Goal: Navigation & Orientation: Find specific page/section

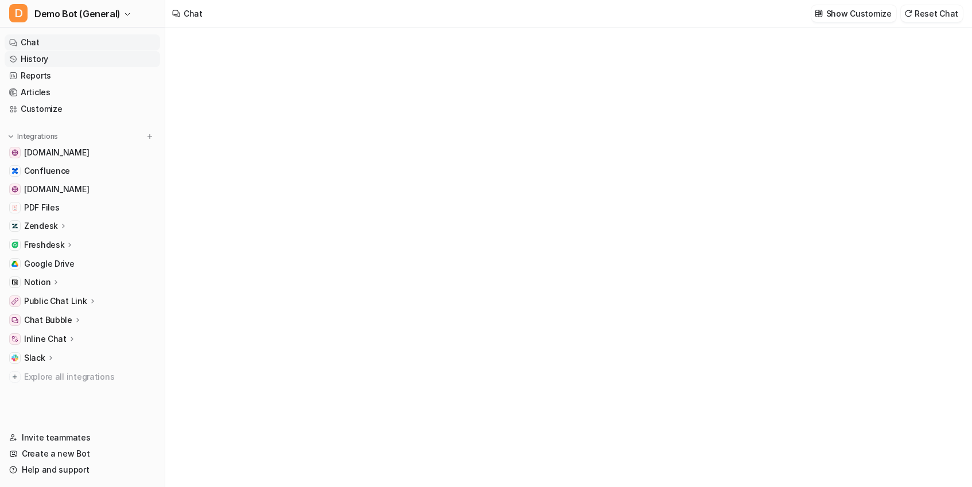
click at [36, 63] on link "History" at bounding box center [82, 59] width 155 height 16
type textarea "**********"
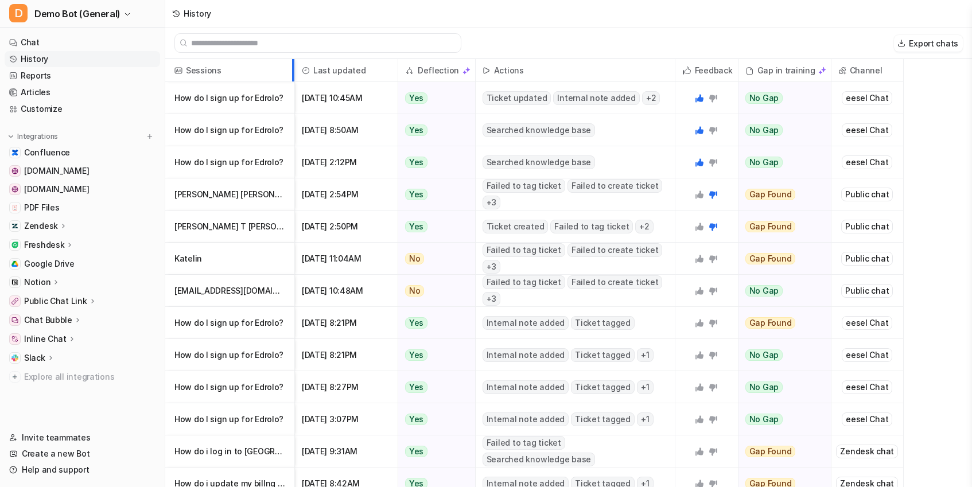
click at [289, 81] on div at bounding box center [292, 70] width 6 height 22
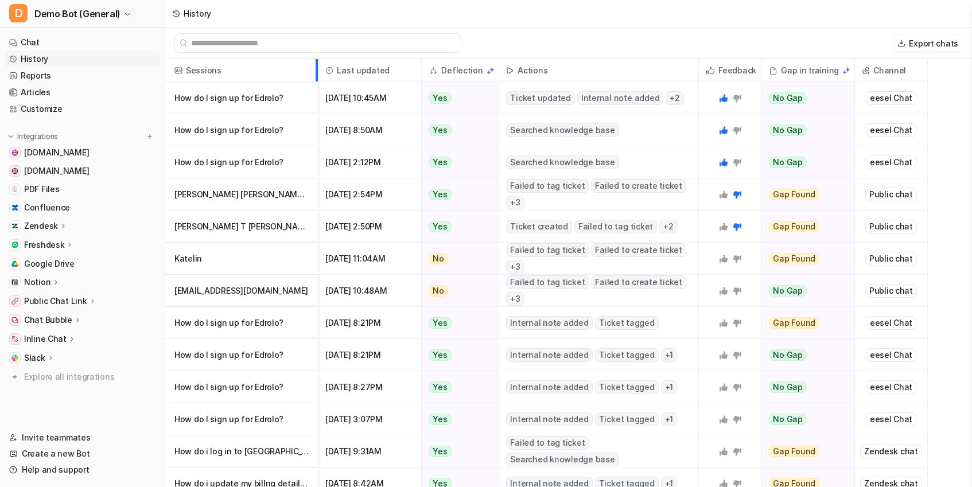
click at [317, 76] on div at bounding box center [315, 70] width 6 height 22
click at [915, 71] on span "Channel" at bounding box center [891, 70] width 63 height 23
click at [46, 77] on link "Reports" at bounding box center [82, 76] width 155 height 16
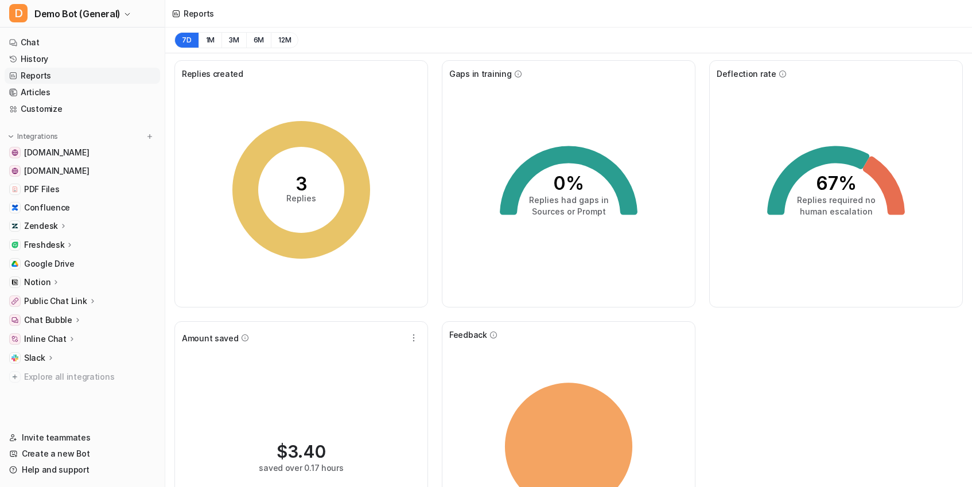
scroll to position [41, 0]
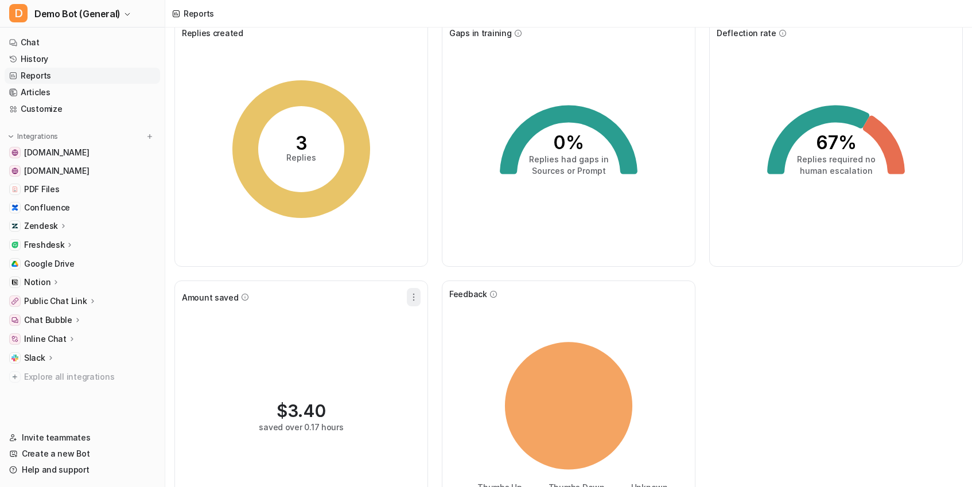
click at [410, 298] on icon "button" at bounding box center [413, 296] width 11 height 11
click at [366, 324] on button "Edit" at bounding box center [356, 323] width 124 height 21
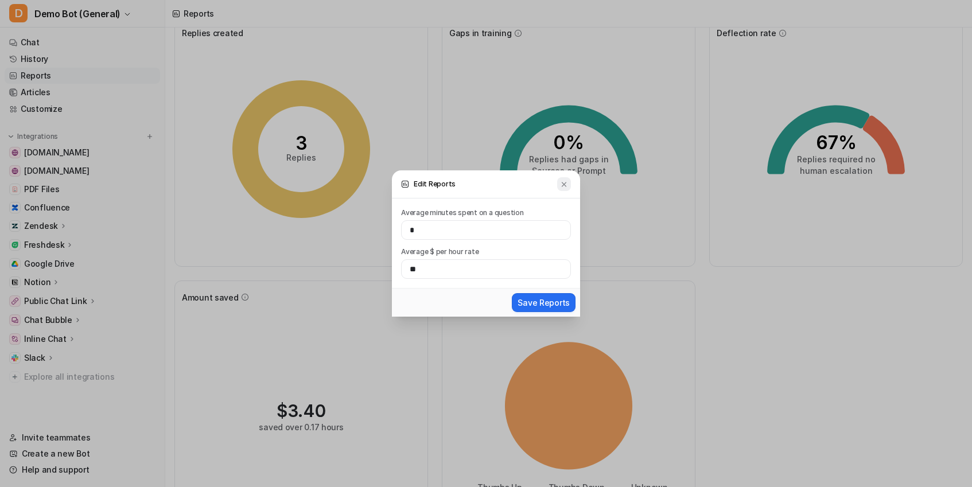
click at [563, 183] on img at bounding box center [564, 184] width 8 height 9
